Goal: Information Seeking & Learning: Learn about a topic

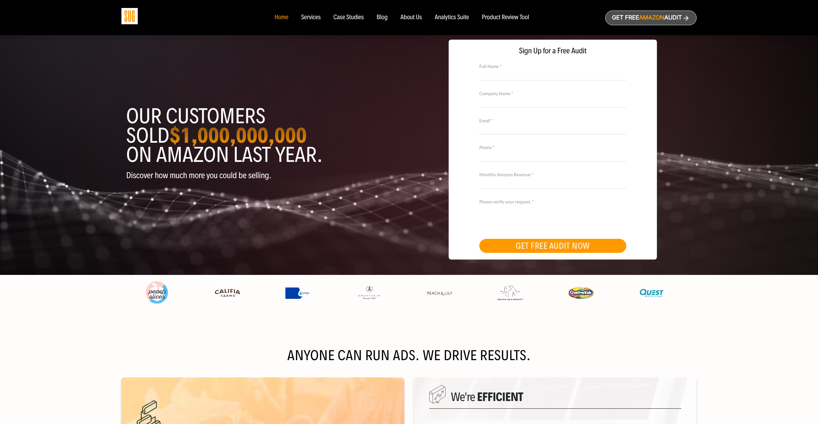
click at [352, 18] on div "Case Studies" at bounding box center [349, 17] width 30 height 7
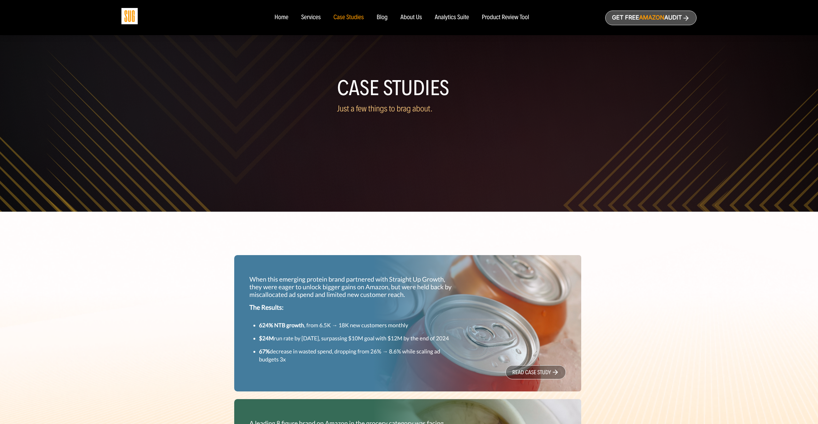
scroll to position [123, 0]
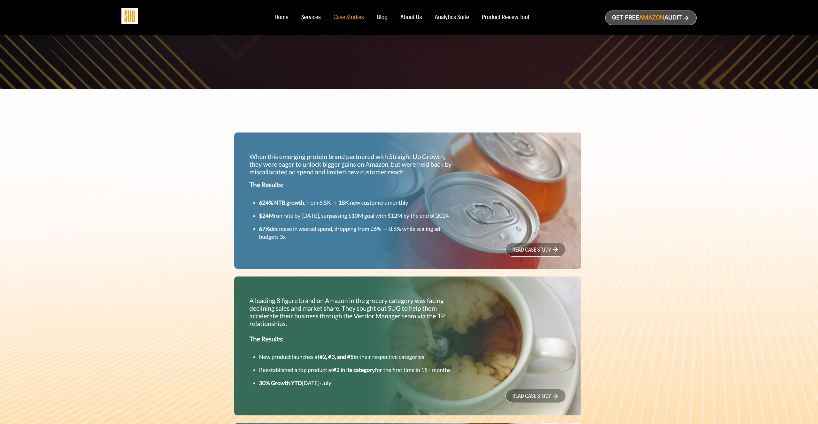
click at [534, 257] on link "read case study" at bounding box center [536, 250] width 60 height 14
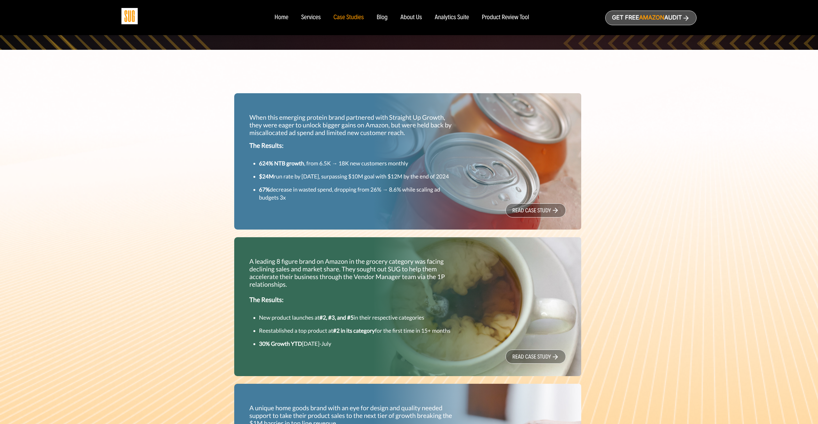
scroll to position [236, 0]
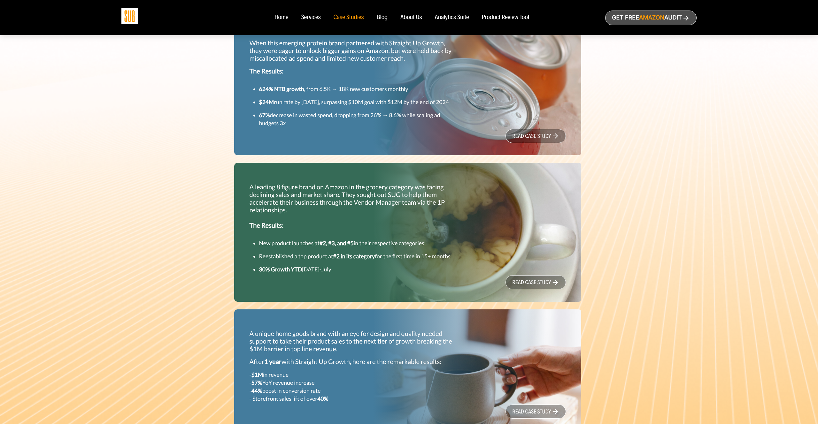
click at [531, 290] on link "read case study" at bounding box center [536, 282] width 60 height 14
click at [663, 169] on div "When this emerging protein brand partnered with Straight Up Growth, they were e…" at bounding box center [408, 416] width 575 height 824
